Goal: Navigation & Orientation: Find specific page/section

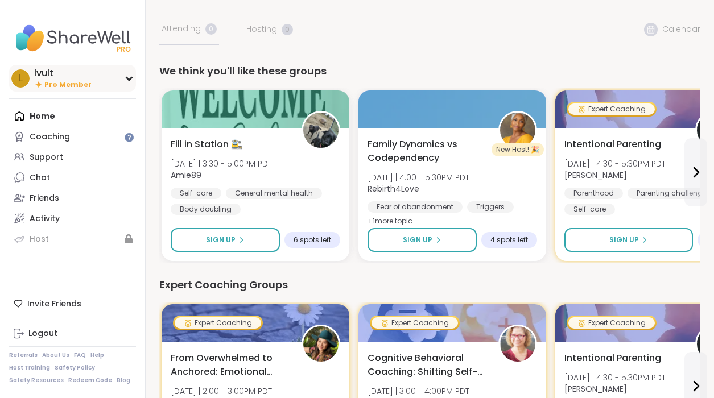
click at [56, 77] on div "lvult" at bounding box center [62, 73] width 57 height 13
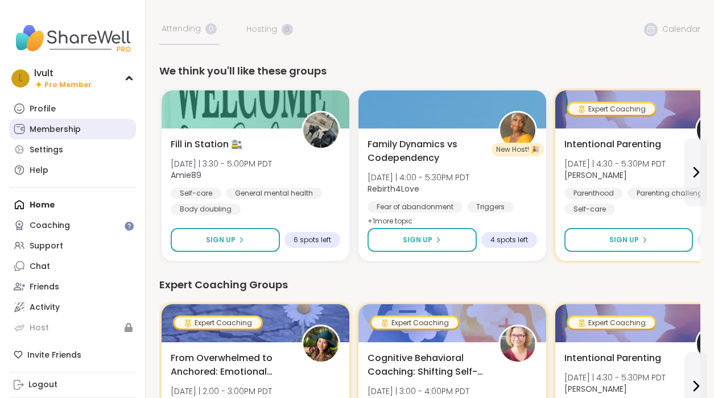
click at [60, 130] on div "Membership" at bounding box center [55, 129] width 51 height 11
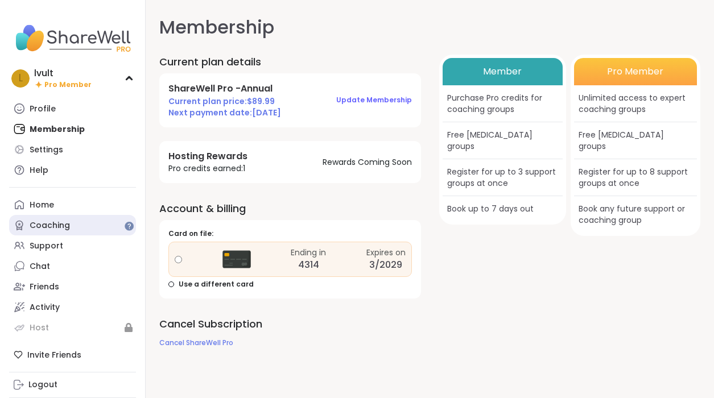
scroll to position [51, 0]
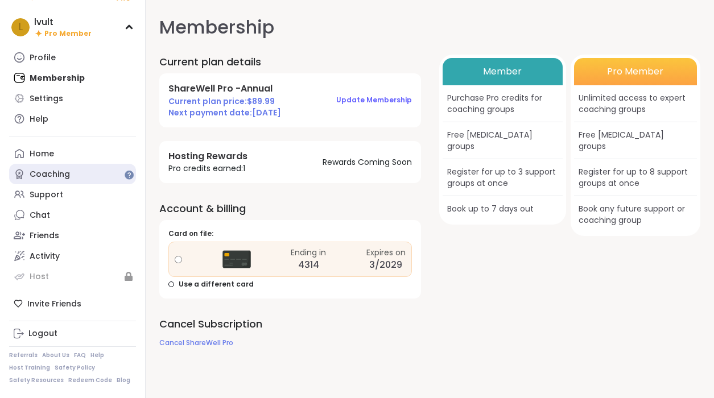
click at [83, 178] on link "Coaching" at bounding box center [72, 174] width 127 height 20
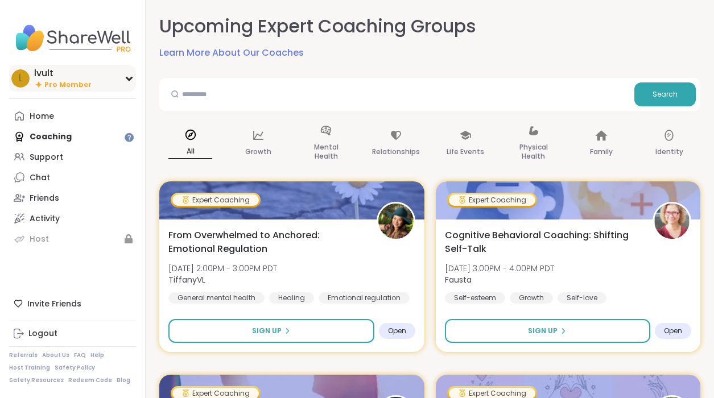
click at [63, 89] on div "l lvult Pro Member" at bounding box center [72, 78] width 127 height 27
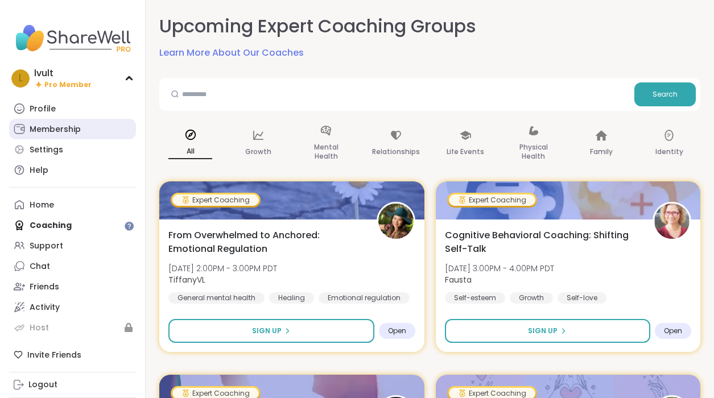
click at [58, 128] on div "Membership" at bounding box center [55, 129] width 51 height 11
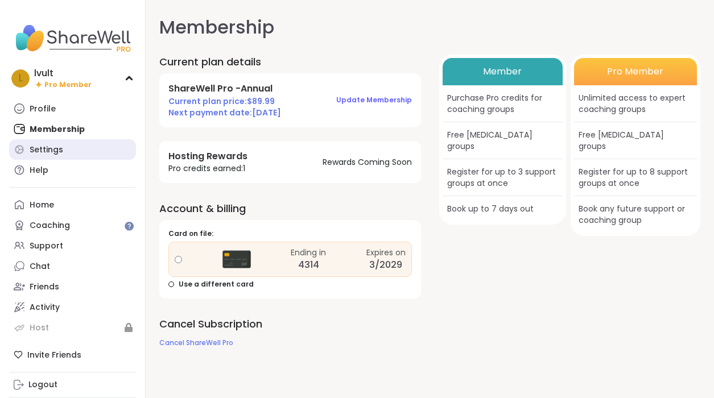
click at [60, 145] on div "Settings" at bounding box center [47, 150] width 34 height 11
select select "**"
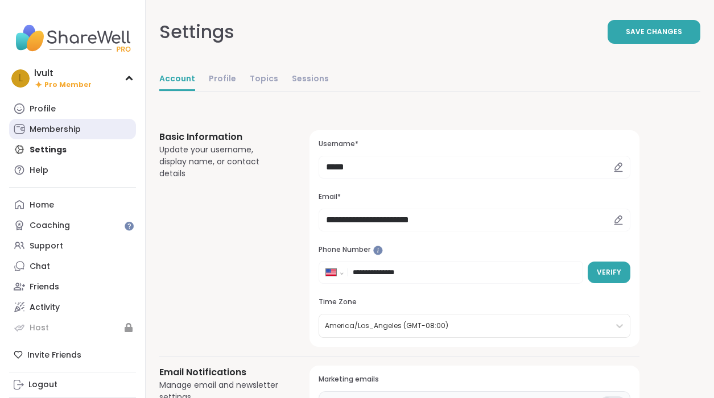
click at [65, 131] on div "Membership" at bounding box center [55, 129] width 51 height 11
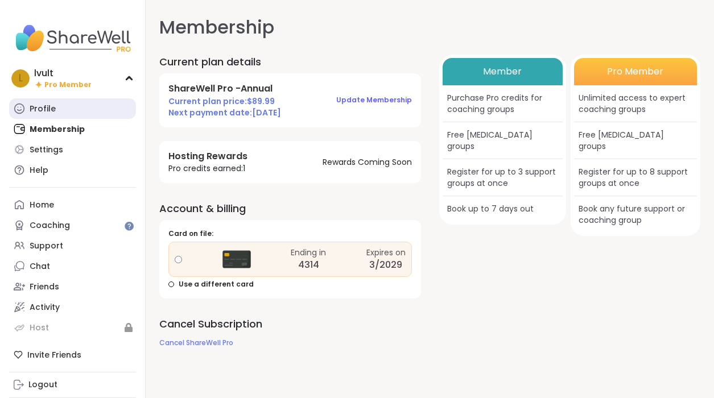
click at [94, 102] on link "Profile" at bounding box center [72, 108] width 127 height 20
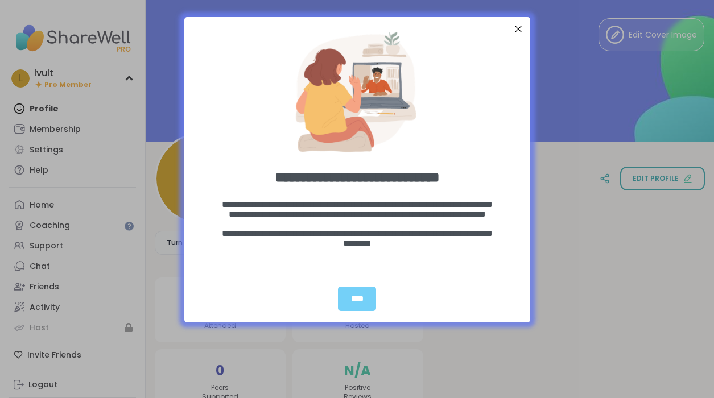
click at [514, 30] on div "Close Step" at bounding box center [517, 29] width 15 height 15
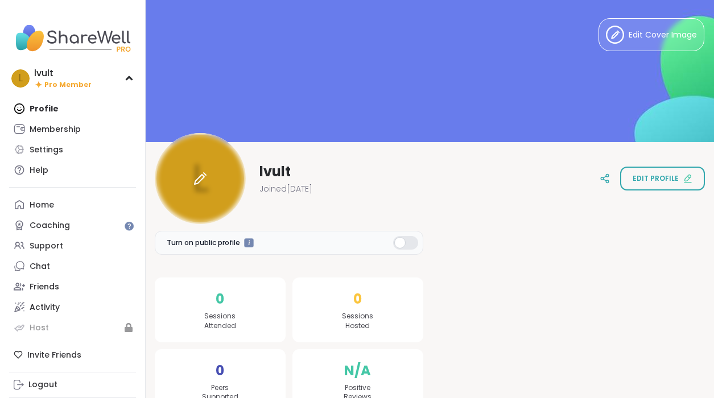
scroll to position [27, 0]
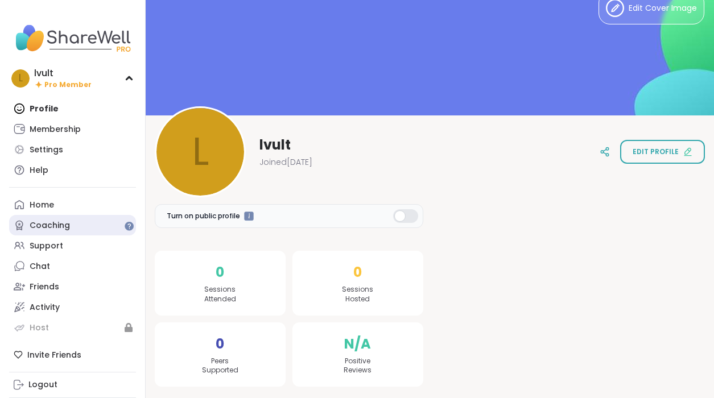
click at [57, 225] on div "Coaching" at bounding box center [50, 225] width 40 height 11
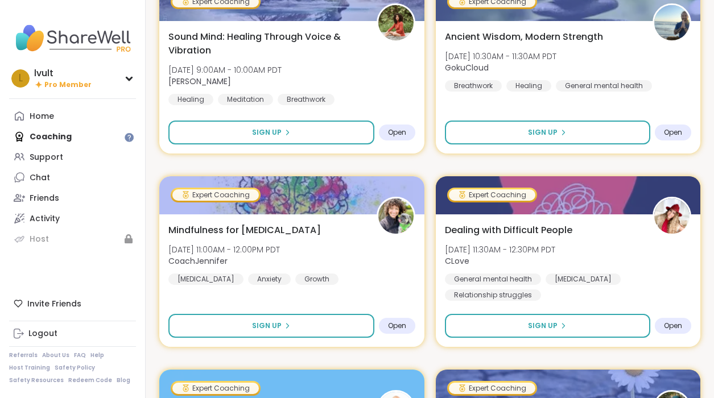
scroll to position [1619, 0]
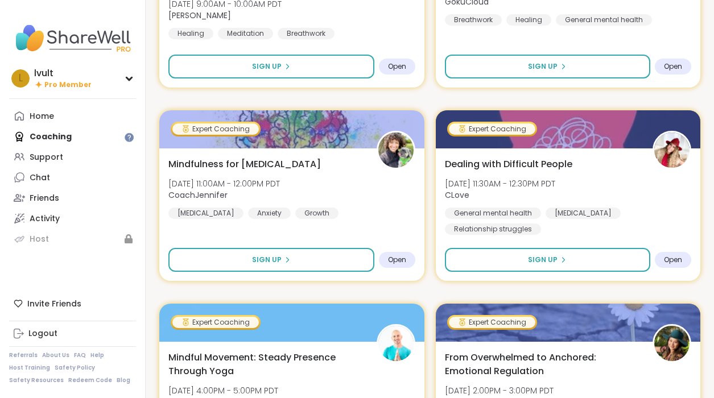
click at [98, 50] on img at bounding box center [72, 38] width 127 height 40
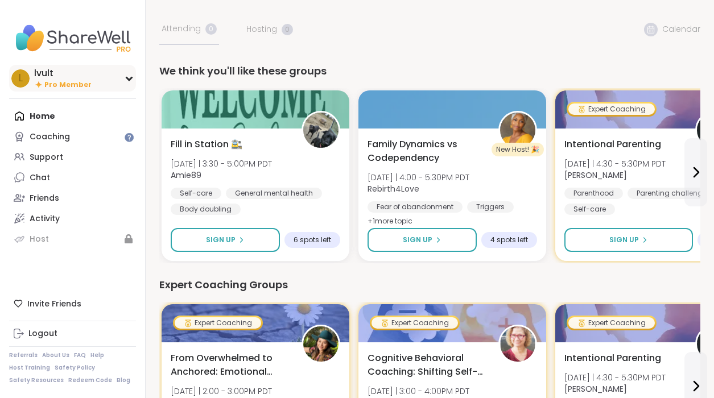
click at [86, 88] on span "Pro Member" at bounding box center [67, 85] width 47 height 10
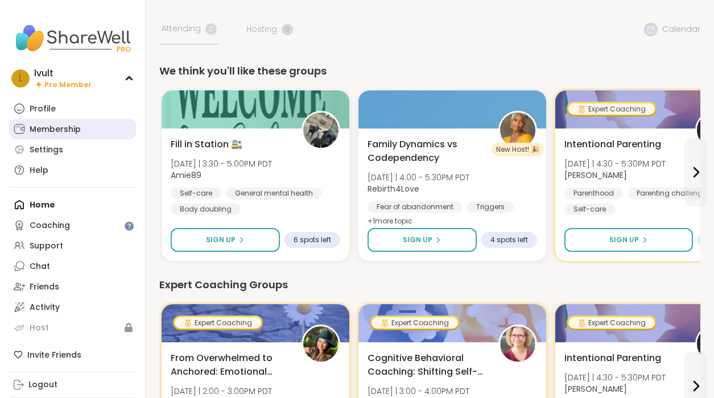
click at [76, 130] on div "Membership" at bounding box center [55, 129] width 51 height 11
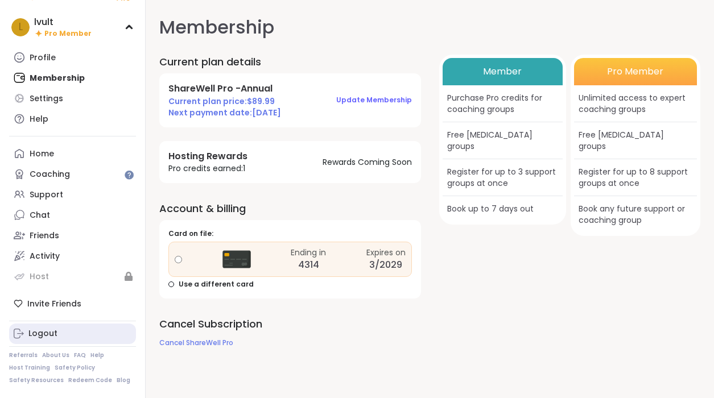
click at [39, 340] on link "Logout" at bounding box center [72, 334] width 127 height 20
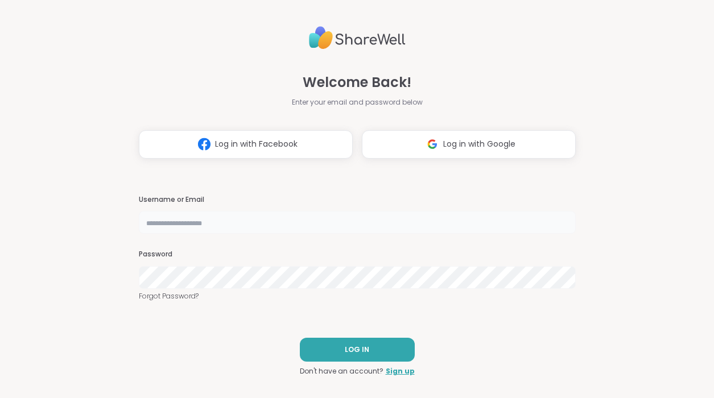
type input "*****"
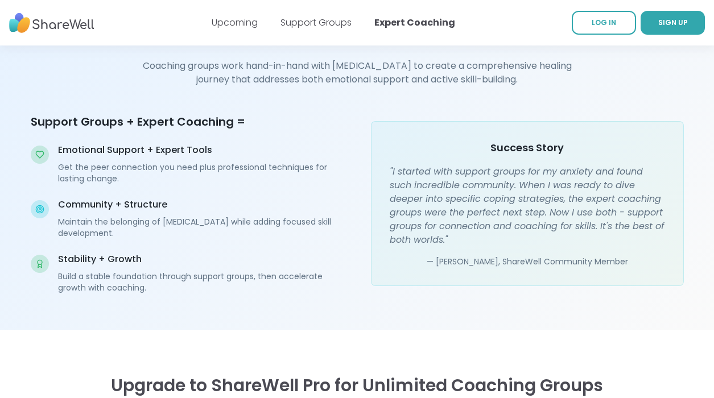
scroll to position [1788, 0]
